Goal: Task Accomplishment & Management: Manage account settings

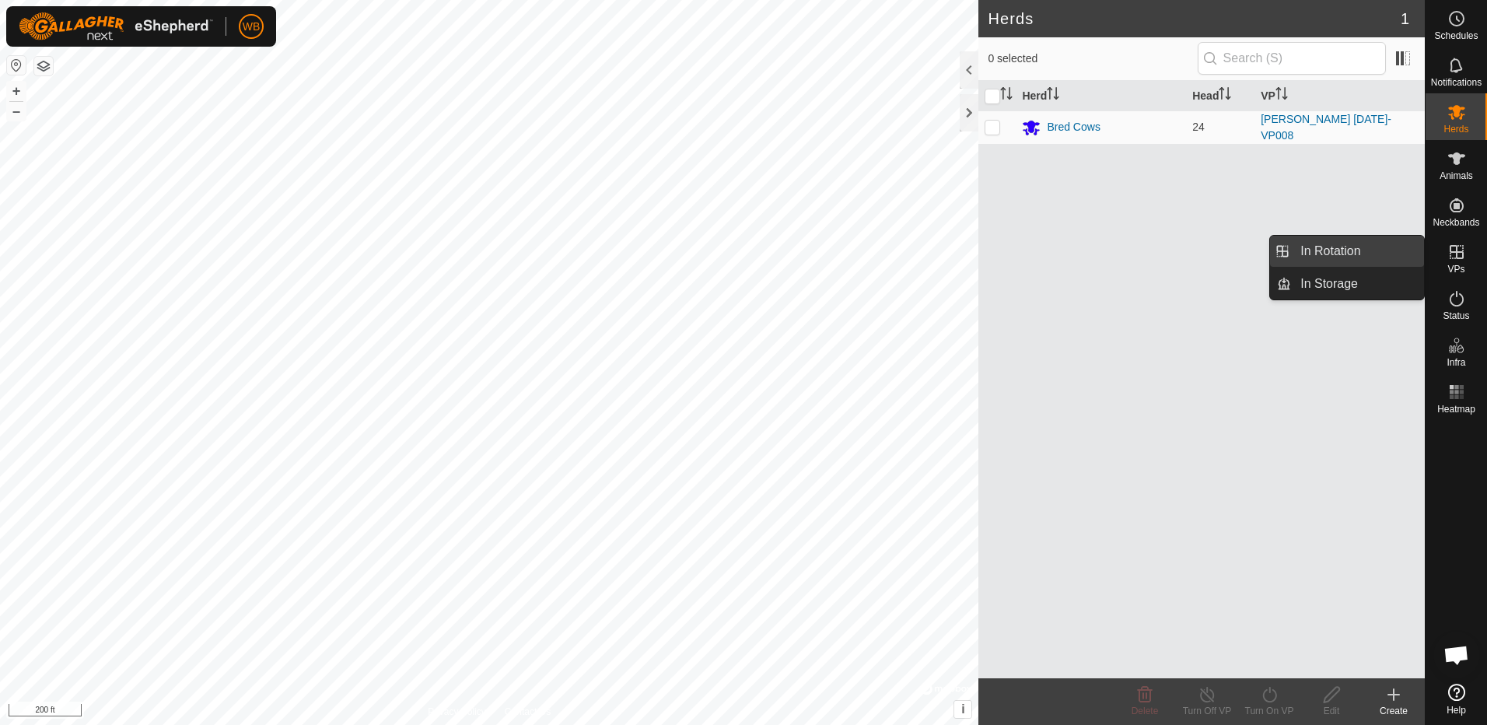
click at [1348, 251] on link "In Rotation" at bounding box center [1357, 251] width 133 height 31
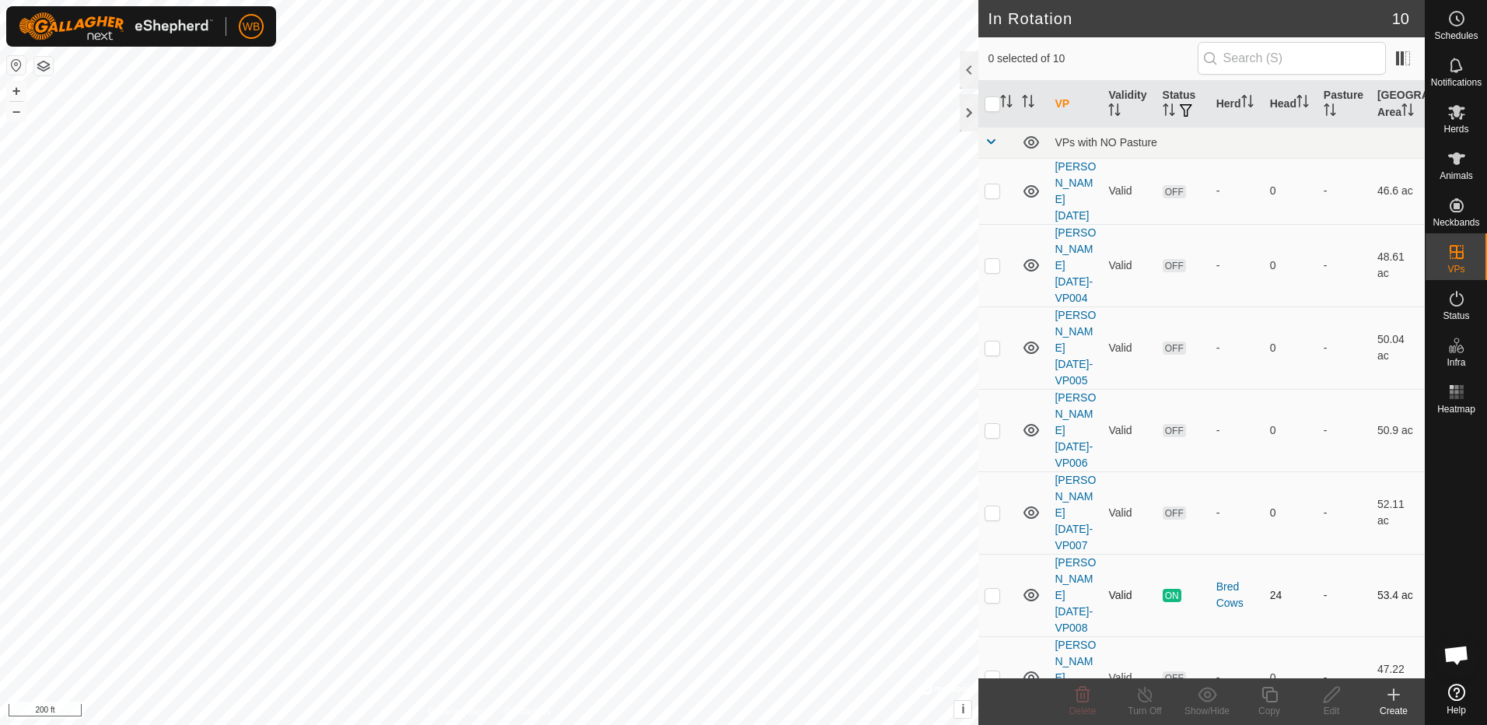
click at [990, 589] on p-checkbox at bounding box center [992, 595] width 16 height 12
checkbox input "true"
click at [1274, 698] on icon at bounding box center [1269, 694] width 19 height 19
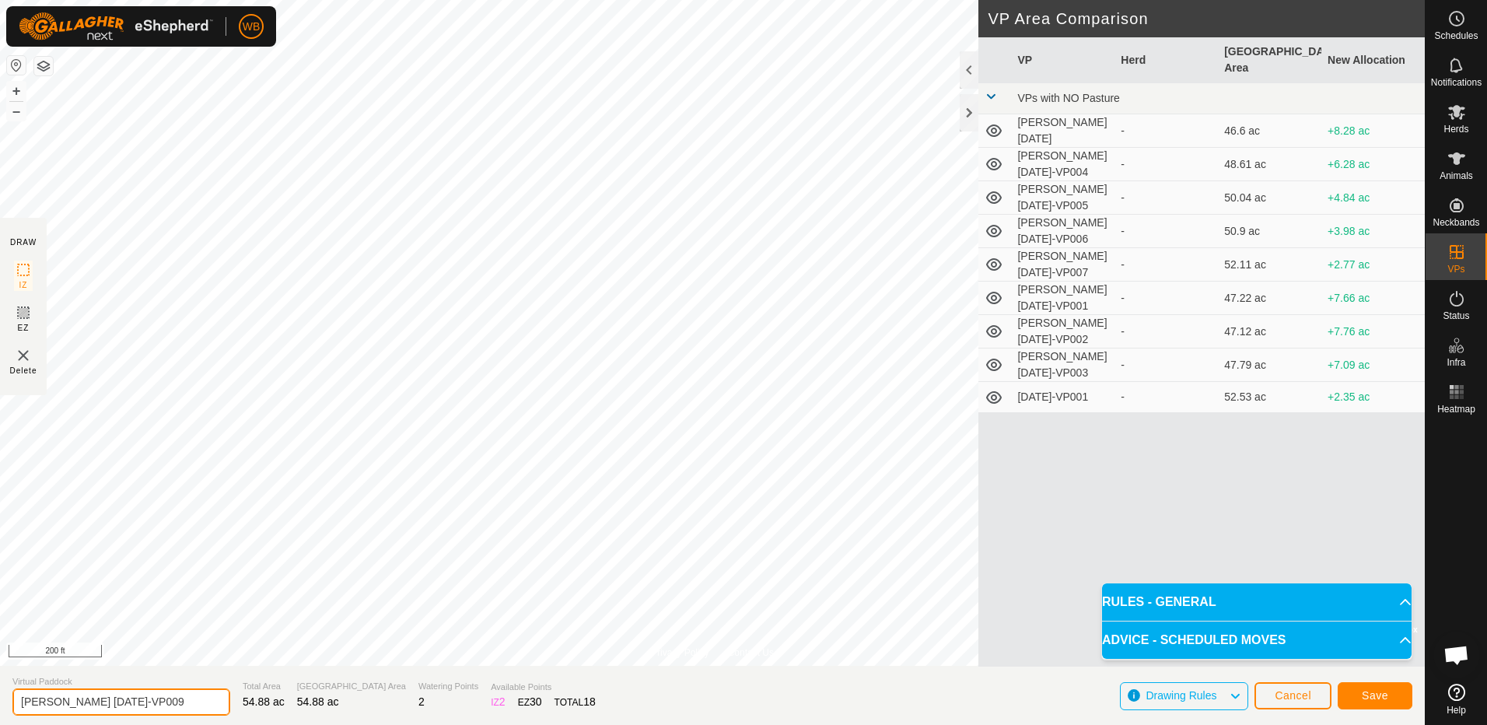
click at [86, 702] on input "[PERSON_NAME] [DATE]-VP009" at bounding box center [121, 701] width 218 height 27
type input "[PERSON_NAME] [DATE]-VP009"
click at [1375, 692] on span "Save" at bounding box center [1375, 695] width 26 height 12
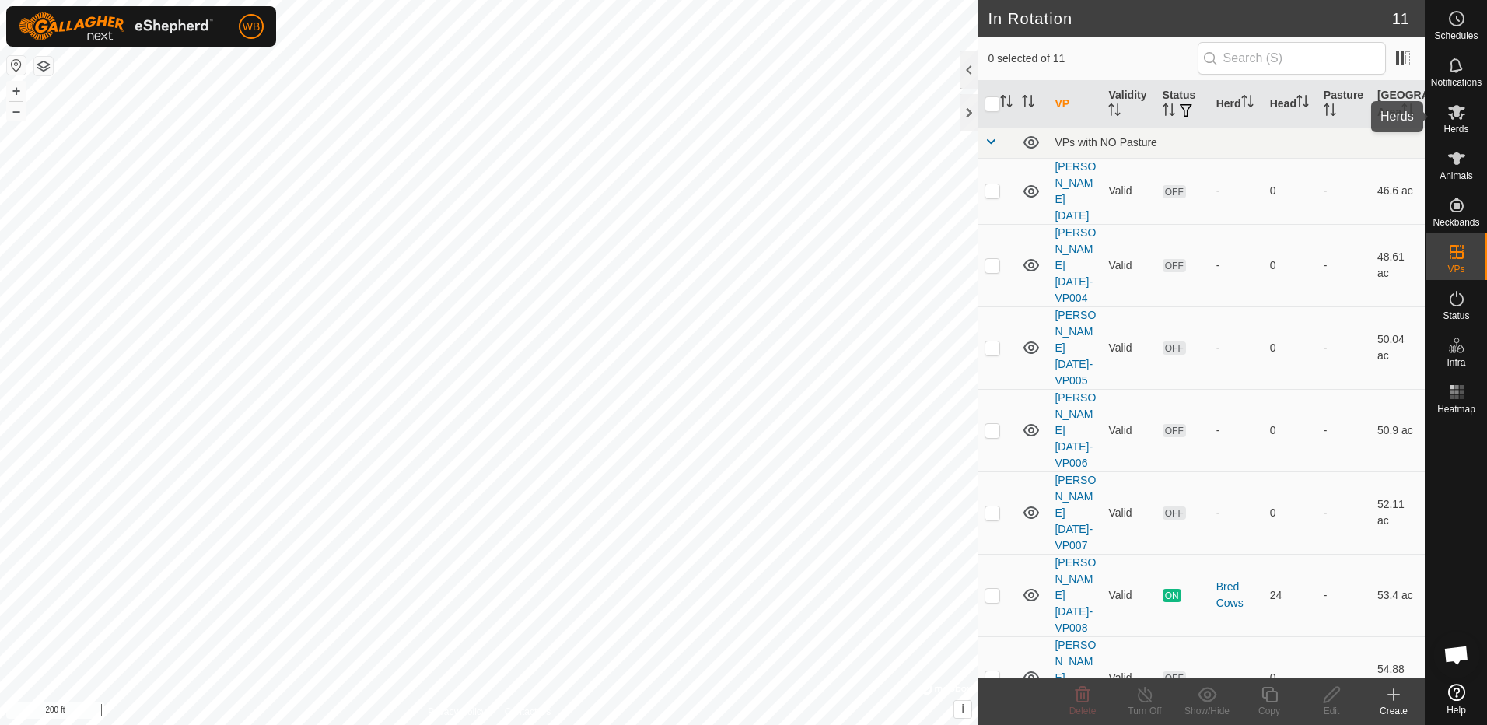
click at [1460, 110] on icon at bounding box center [1456, 112] width 19 height 19
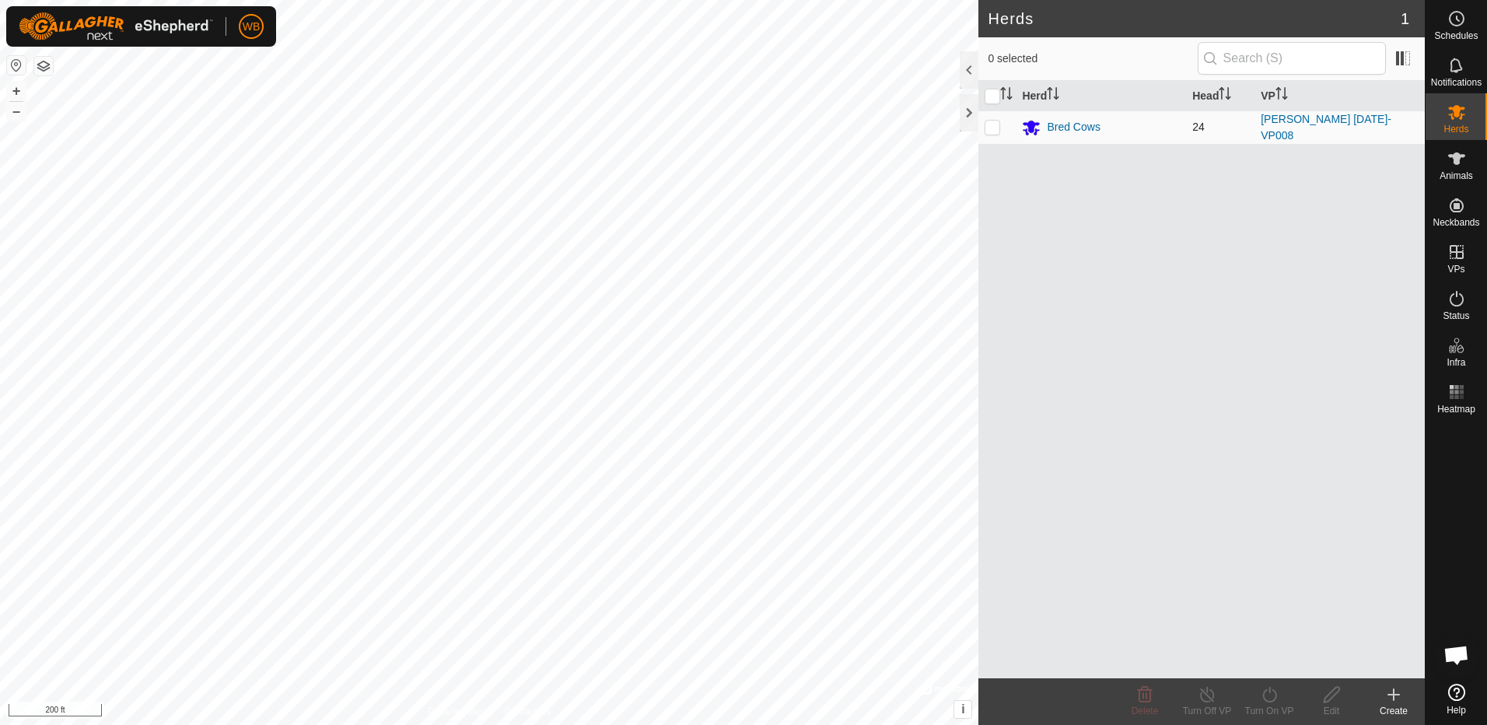
click at [989, 126] on p-checkbox at bounding box center [992, 127] width 16 height 12
checkbox input "true"
click at [1258, 705] on div "Turn On VP" at bounding box center [1269, 711] width 62 height 14
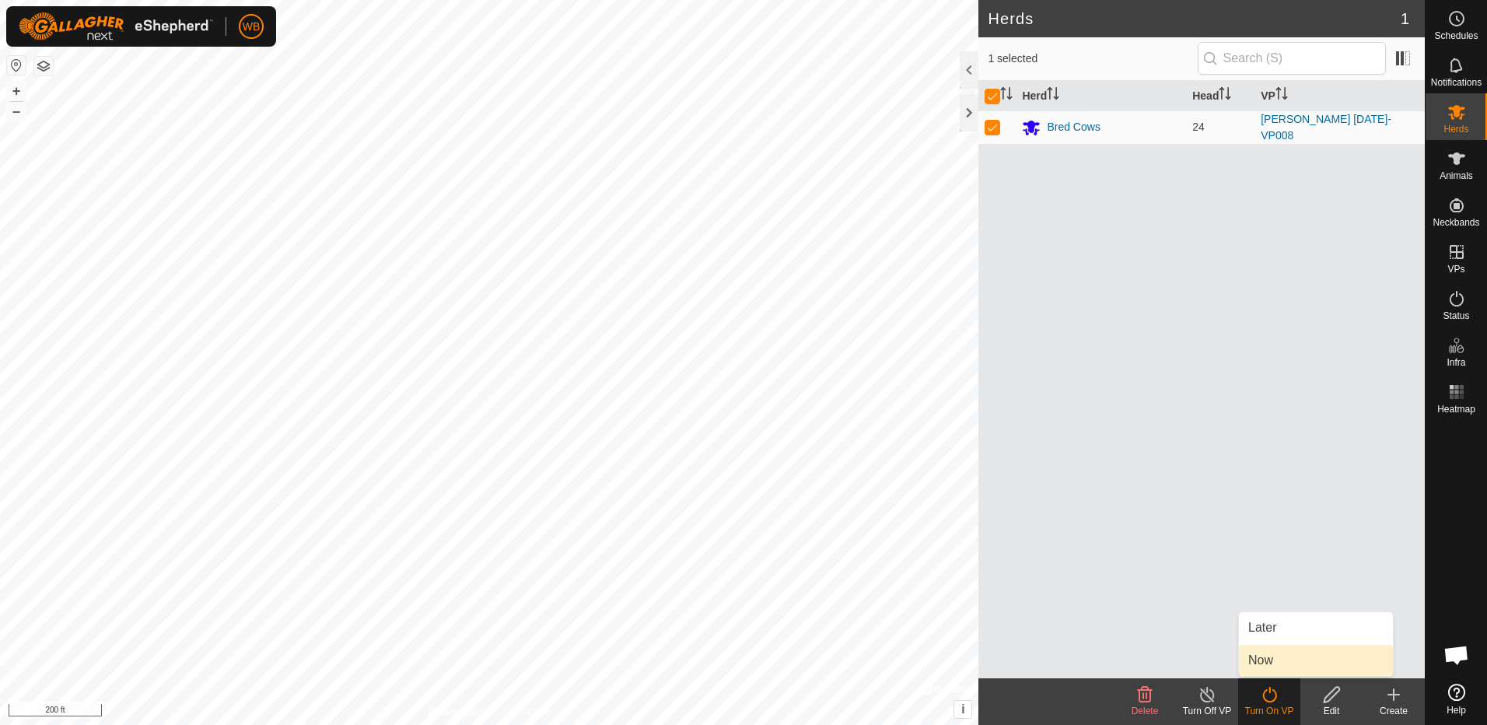
click at [1285, 659] on link "Now" at bounding box center [1316, 660] width 154 height 31
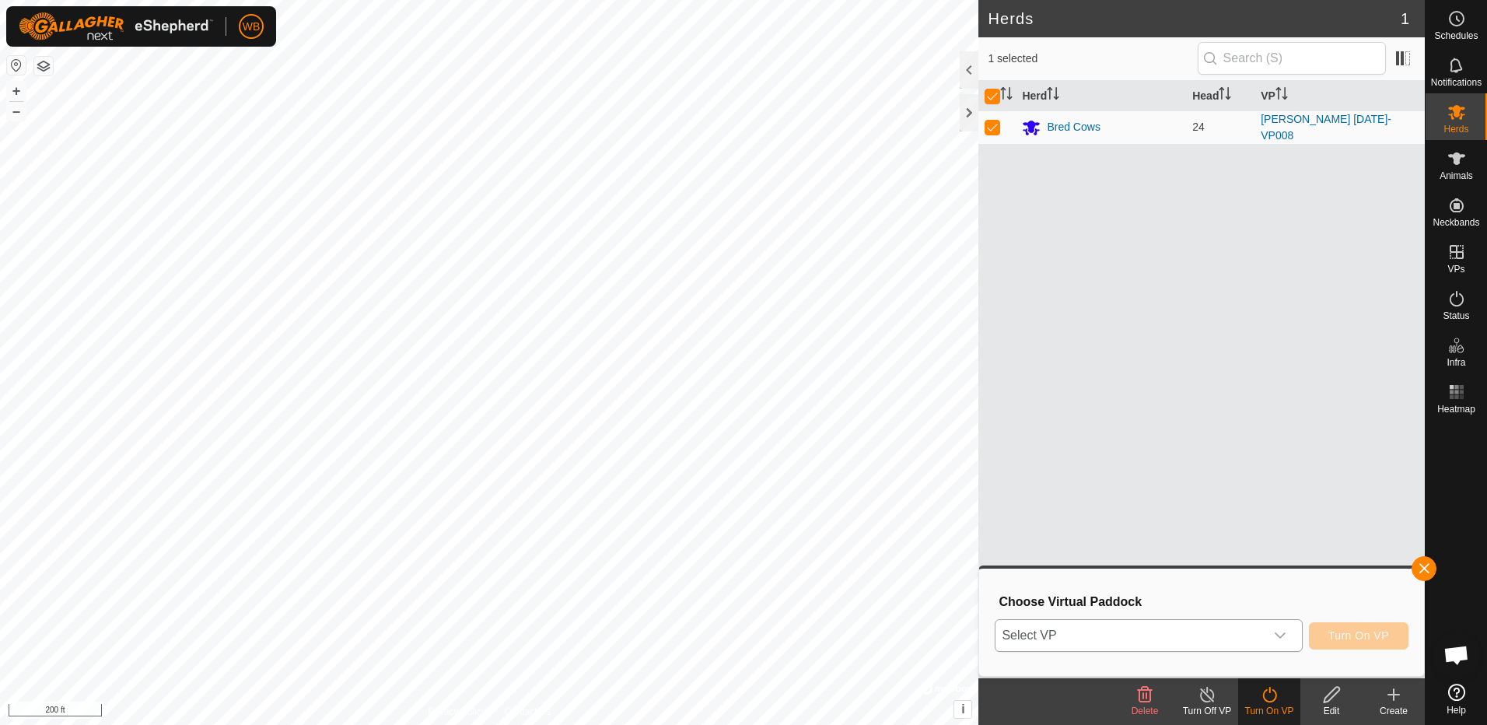
click at [1286, 639] on icon "dropdown trigger" at bounding box center [1280, 635] width 12 height 12
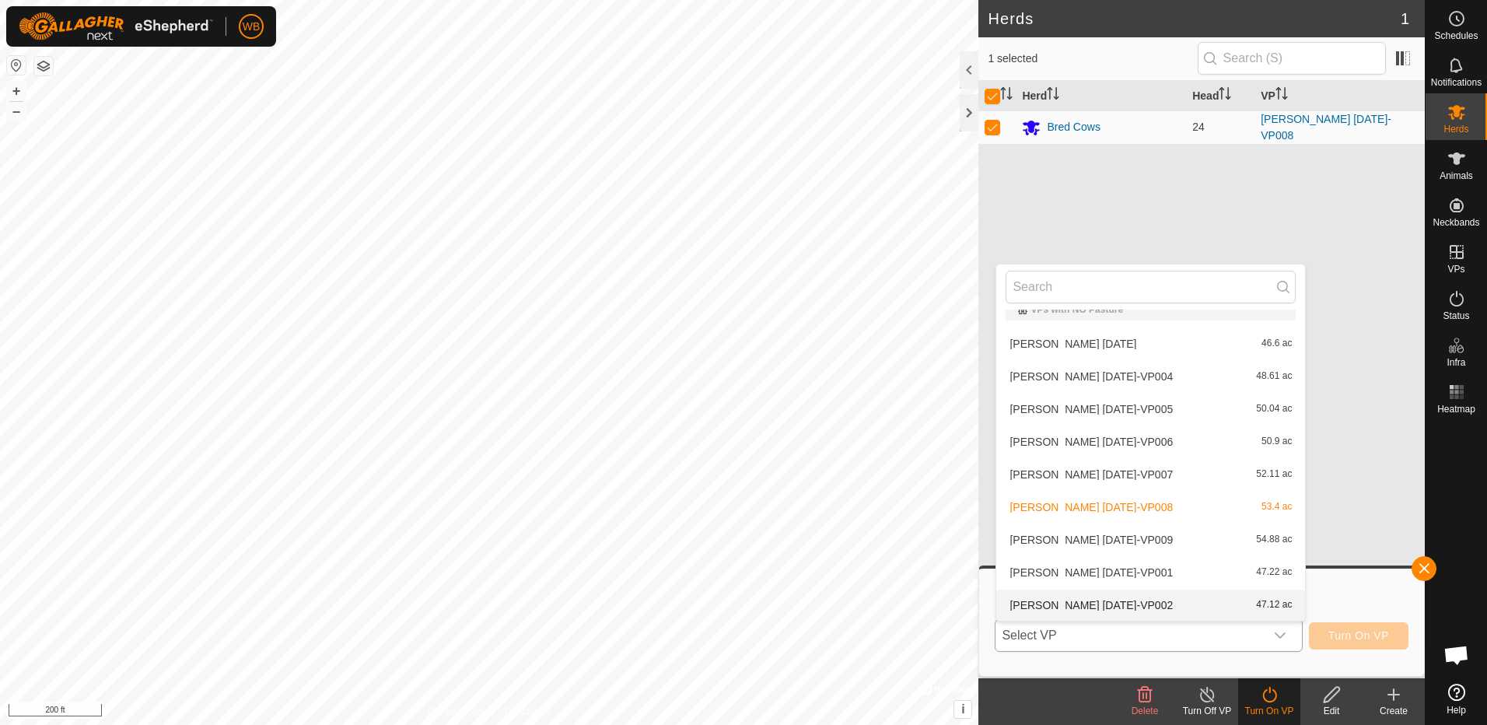
scroll to position [82, 0]
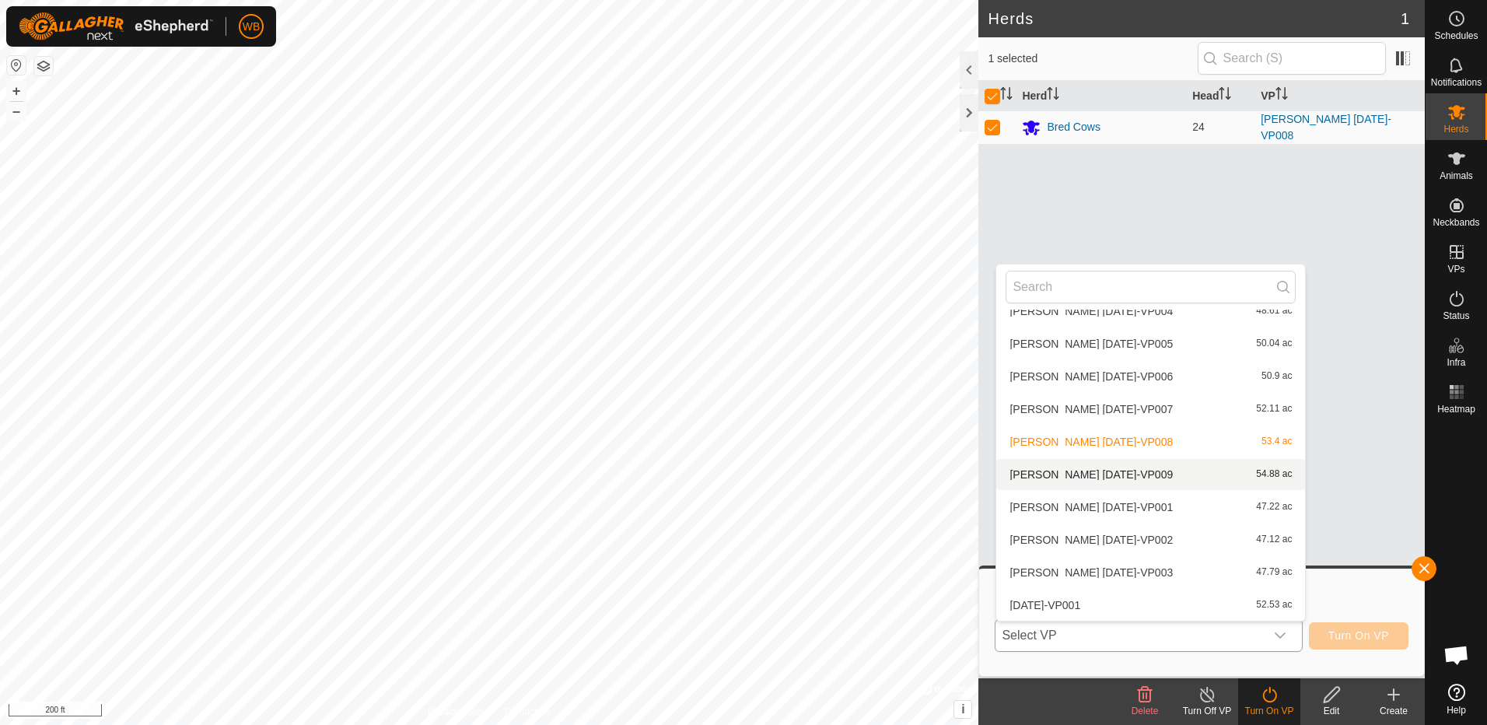
click at [1078, 471] on li "[PERSON_NAME] [DATE]-VP009 54.88 ac" at bounding box center [1150, 474] width 309 height 31
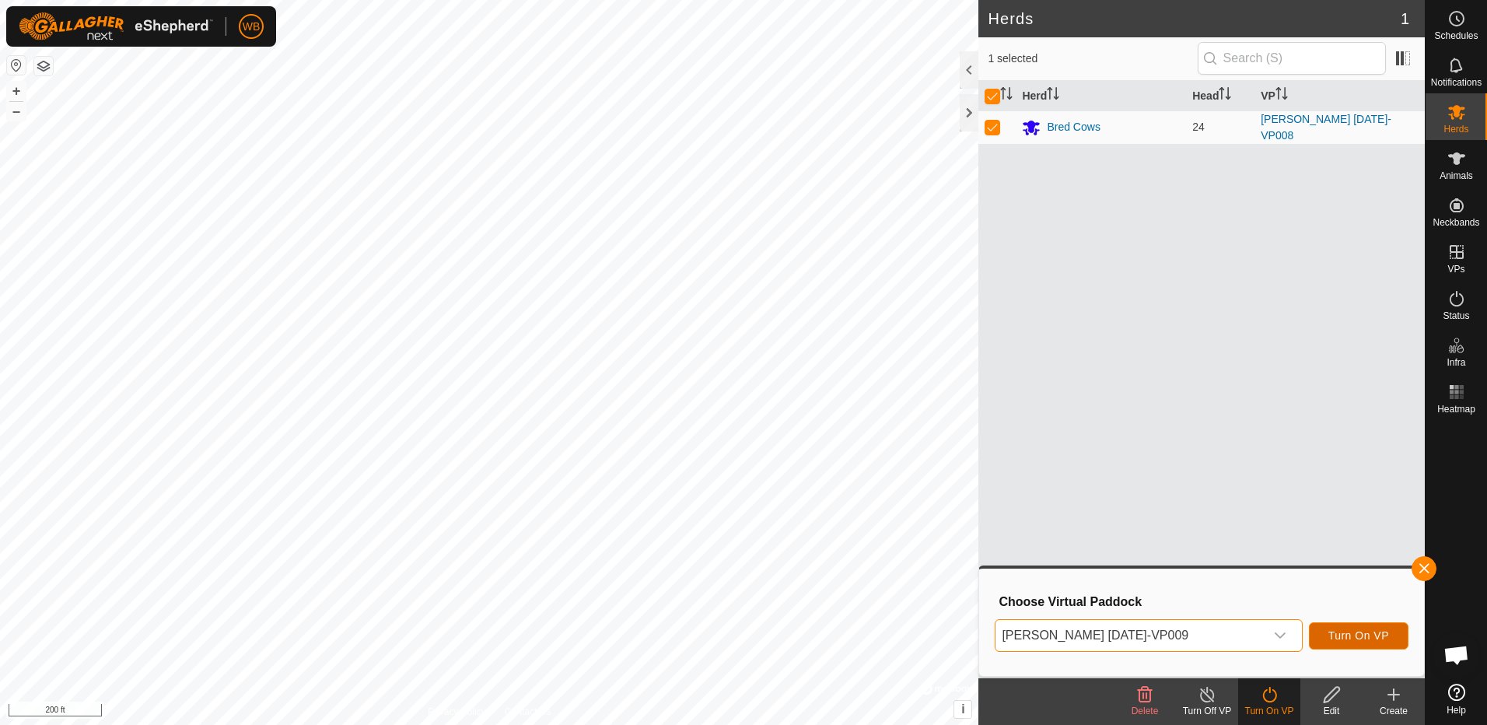
click at [1342, 634] on span "Turn On VP" at bounding box center [1358, 635] width 61 height 12
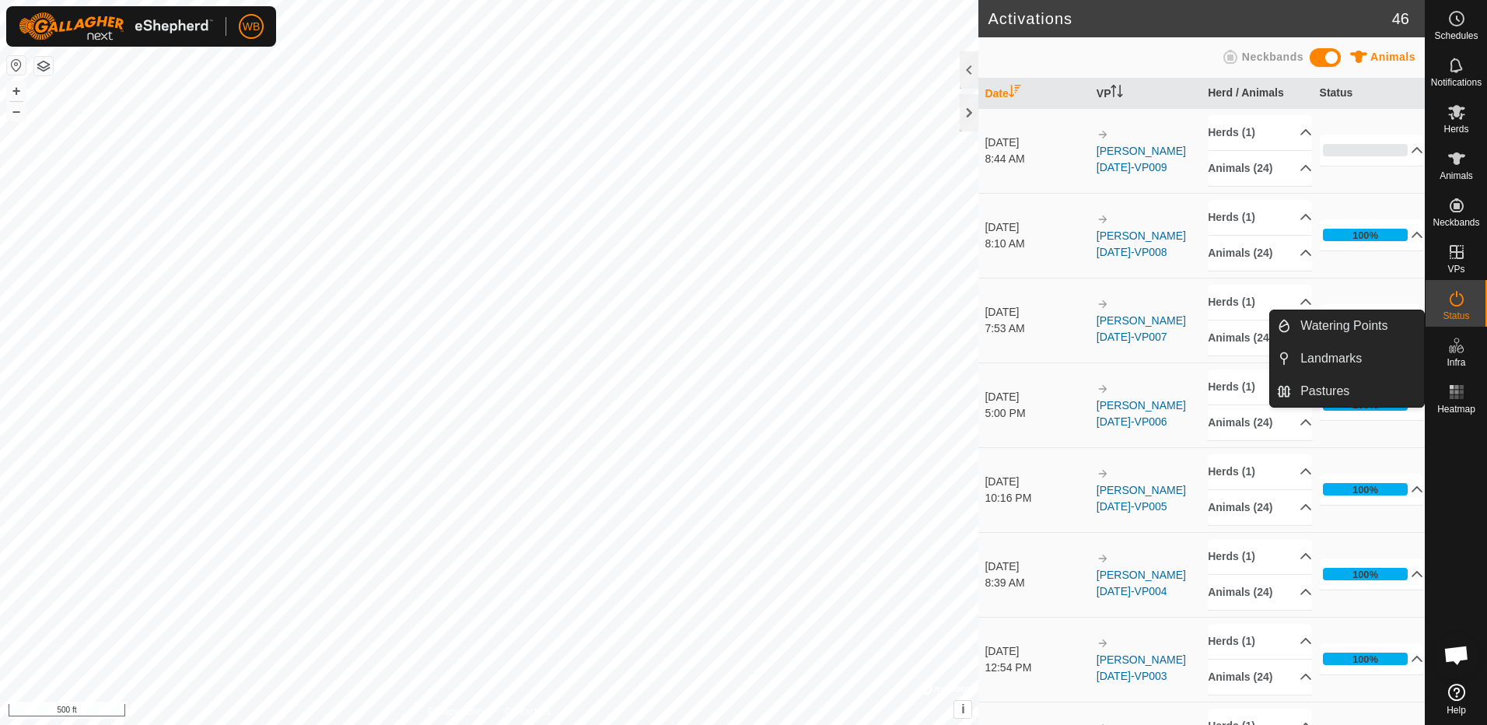
click at [1454, 353] on icon at bounding box center [1456, 345] width 19 height 19
click at [1334, 321] on link "Watering Points" at bounding box center [1357, 325] width 133 height 31
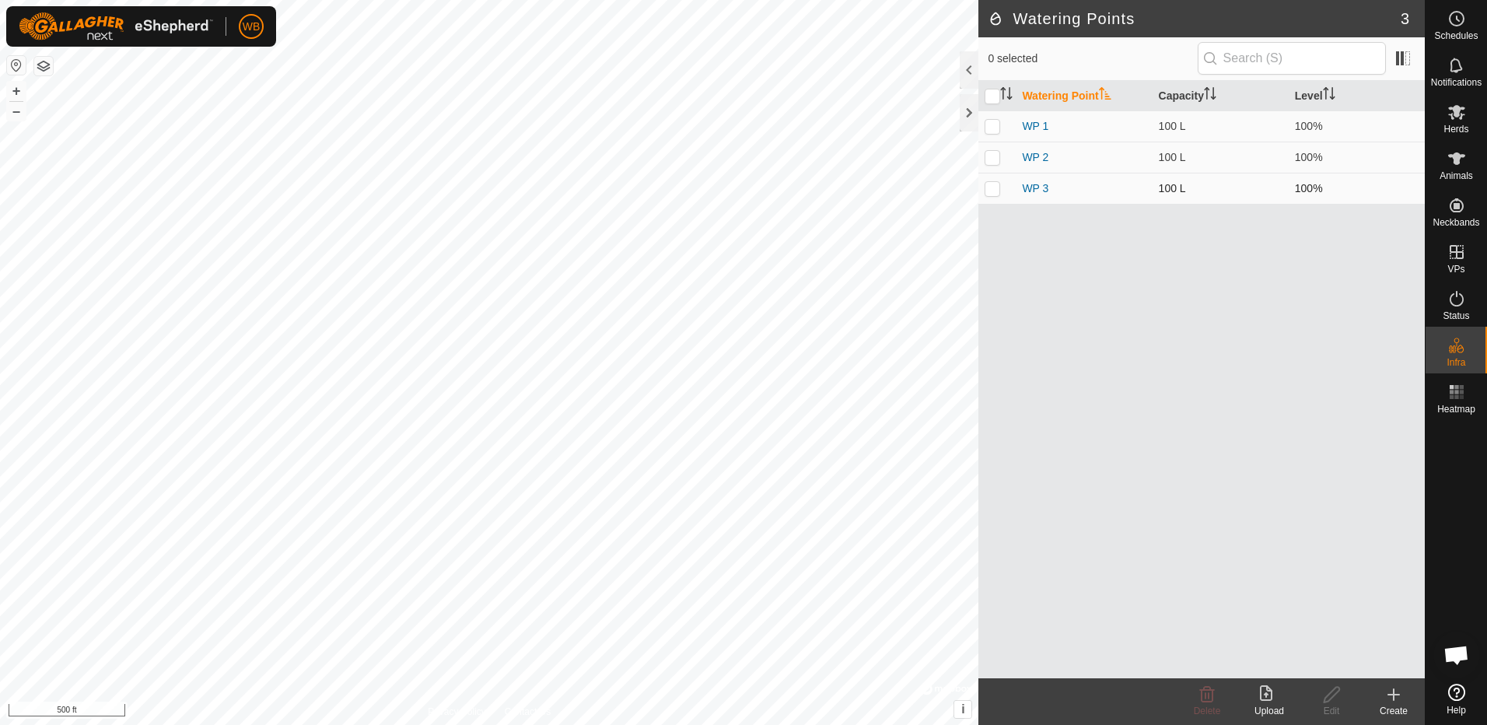
click at [991, 192] on p-checkbox at bounding box center [992, 188] width 16 height 12
click at [1203, 698] on icon at bounding box center [1207, 694] width 19 height 19
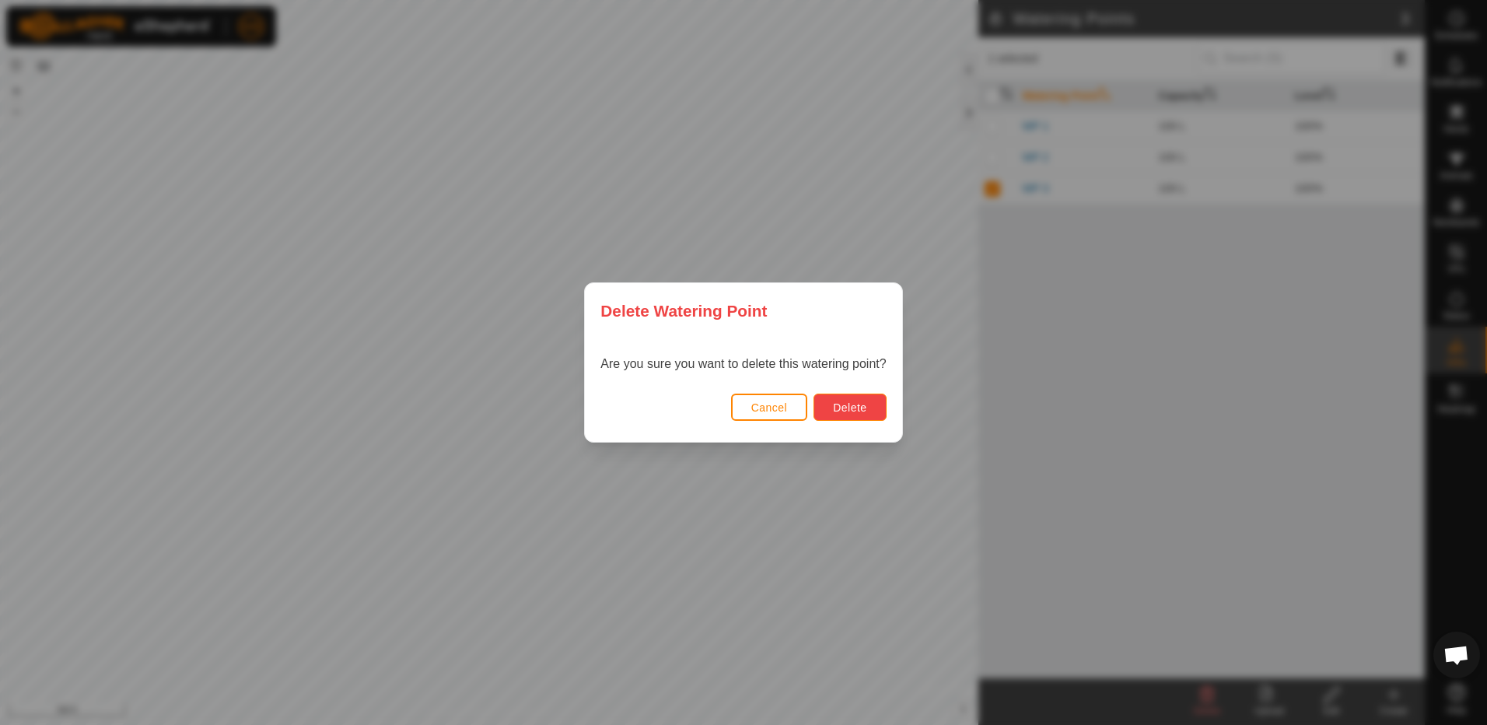
click at [839, 409] on span "Delete" at bounding box center [849, 407] width 33 height 12
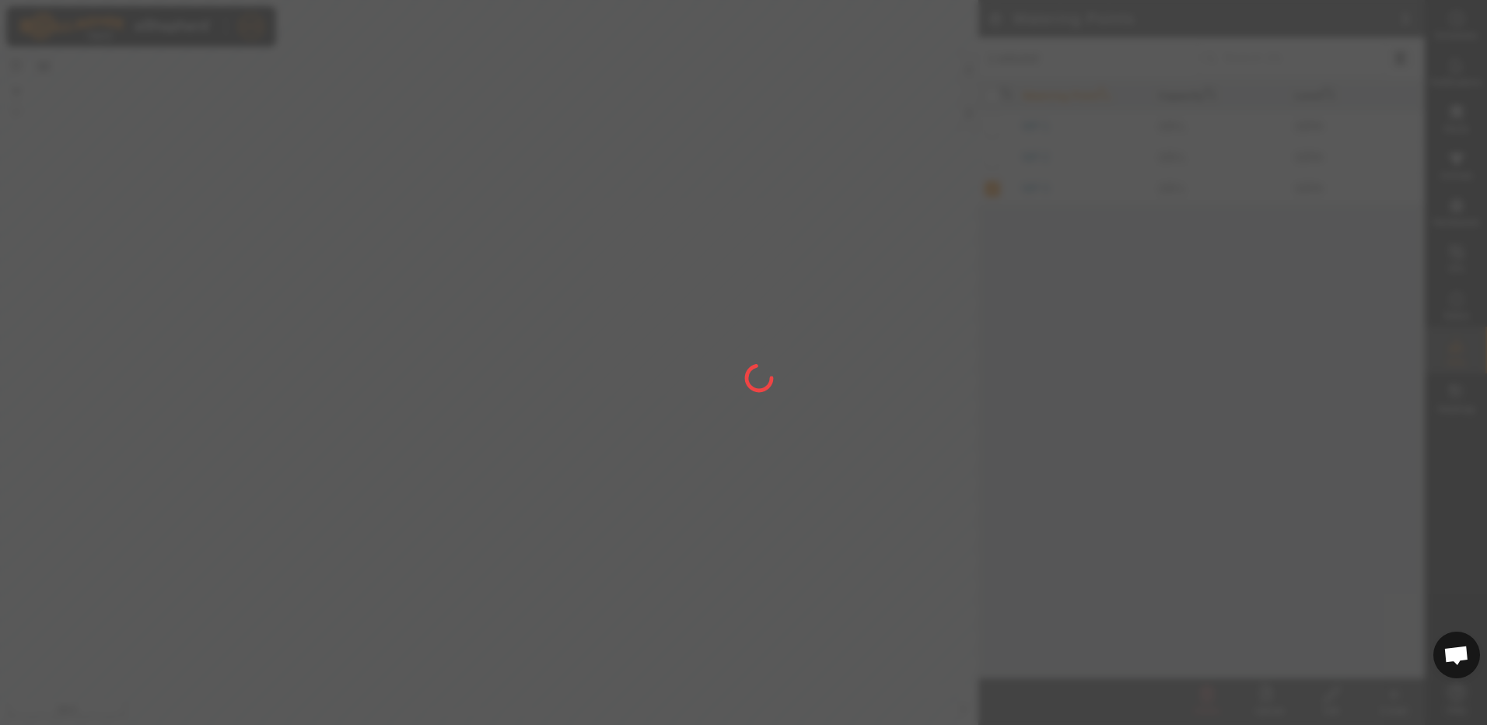
checkbox input "false"
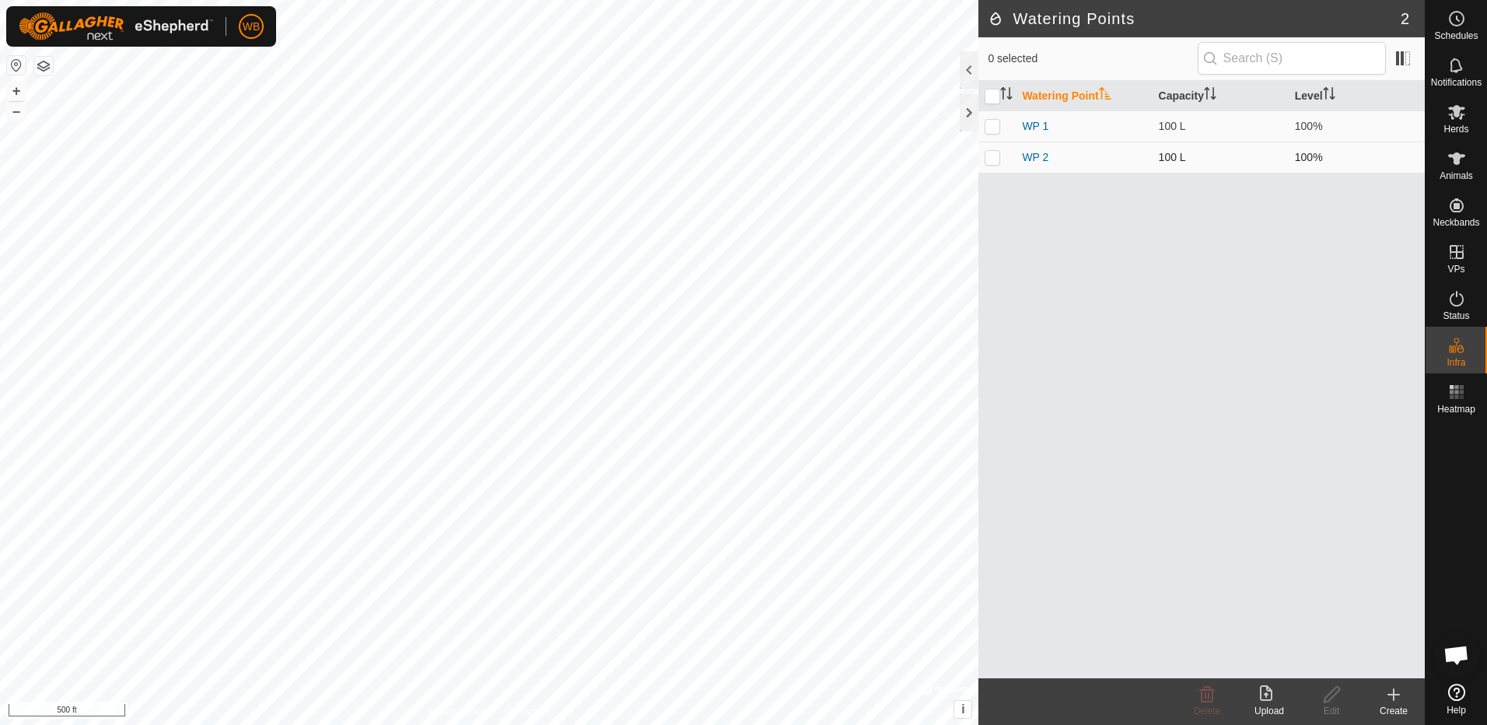
click at [995, 158] on p-checkbox at bounding box center [992, 157] width 16 height 12
click at [1203, 694] on icon at bounding box center [1207, 694] width 19 height 19
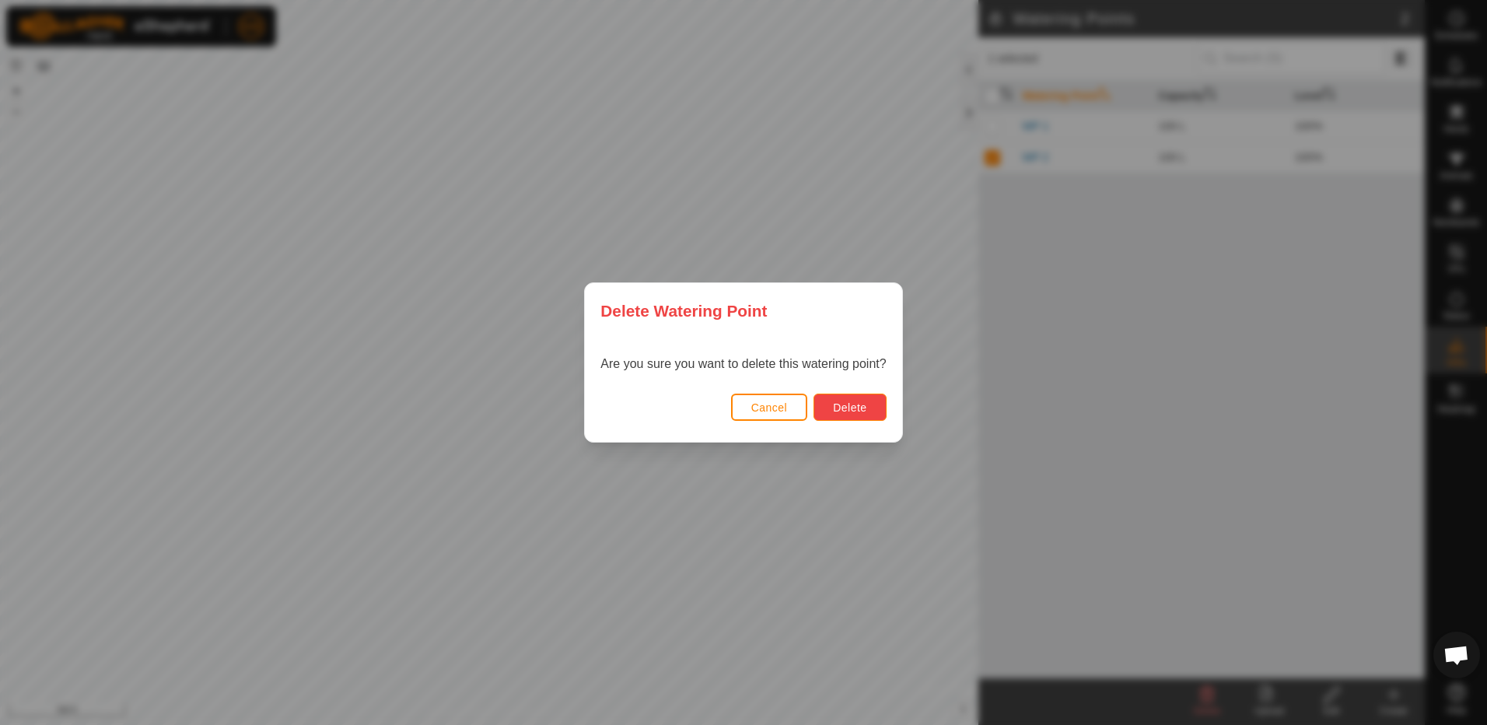
click at [852, 401] on span "Delete" at bounding box center [849, 407] width 33 height 12
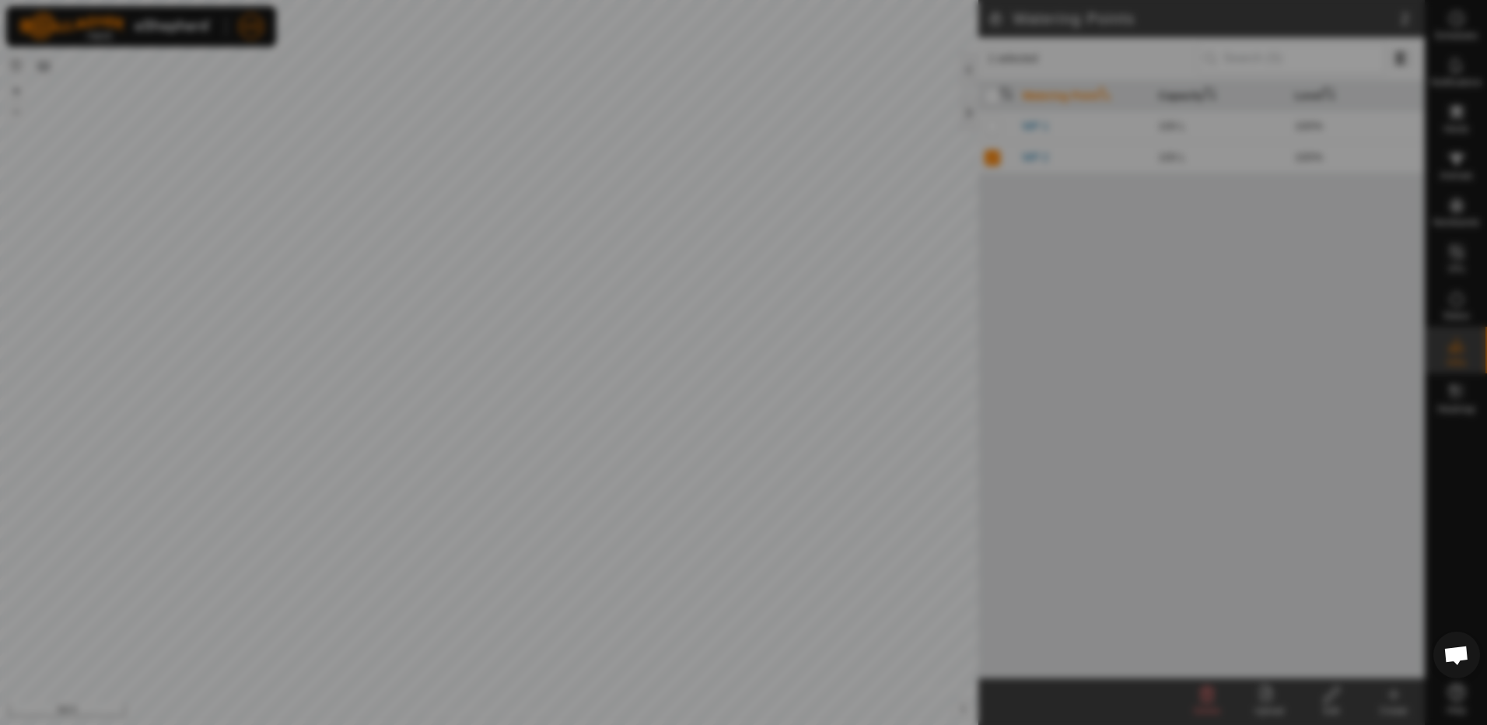
checkbox input "false"
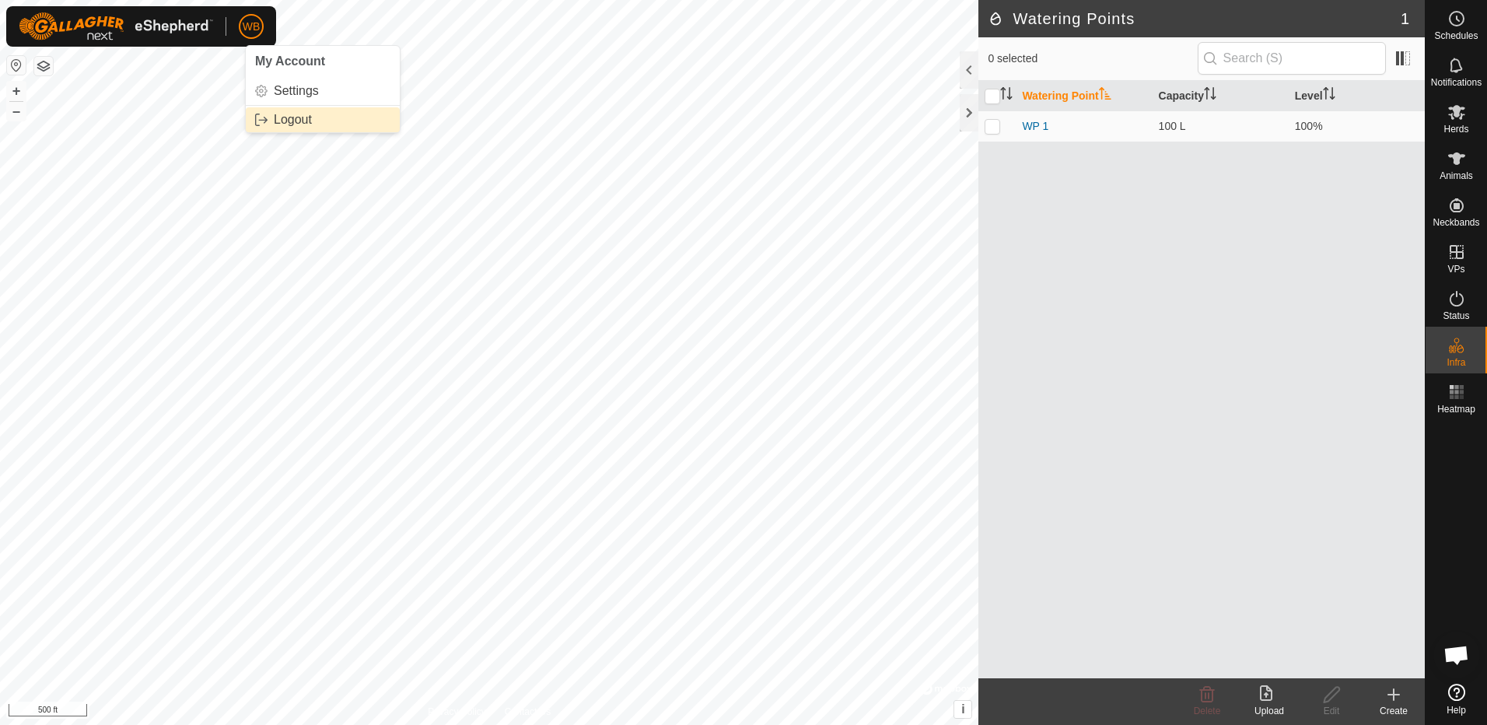
click at [284, 121] on link "Logout" at bounding box center [323, 119] width 154 height 25
